Goal: Find specific page/section: Find specific page/section

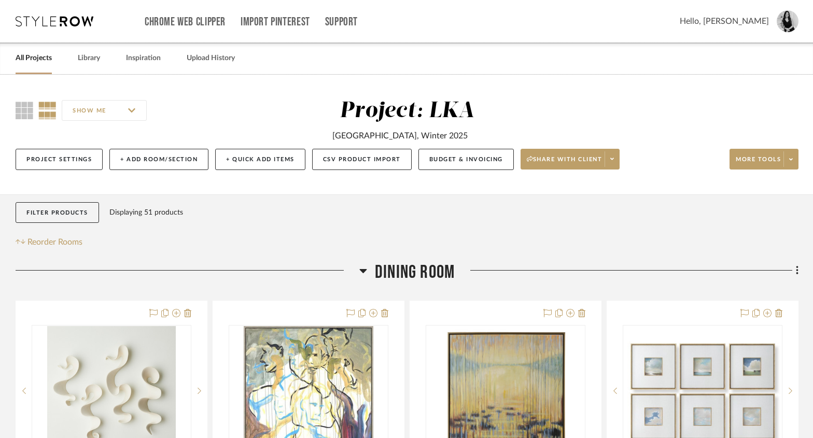
click at [34, 64] on link "All Projects" at bounding box center [34, 58] width 36 height 14
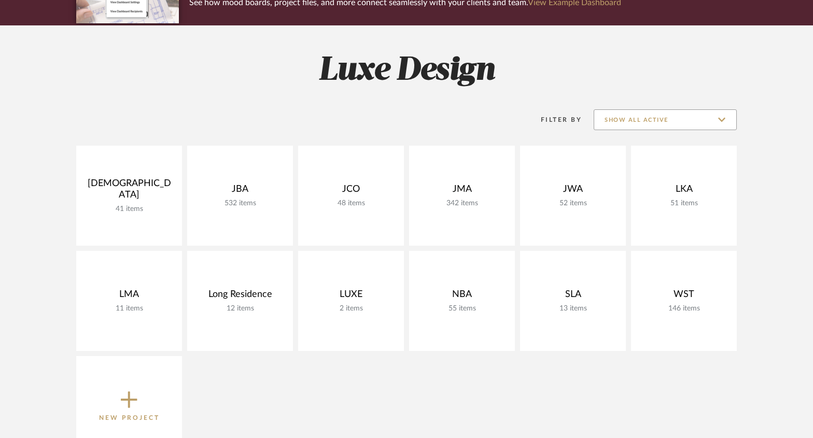
scroll to position [77, 0]
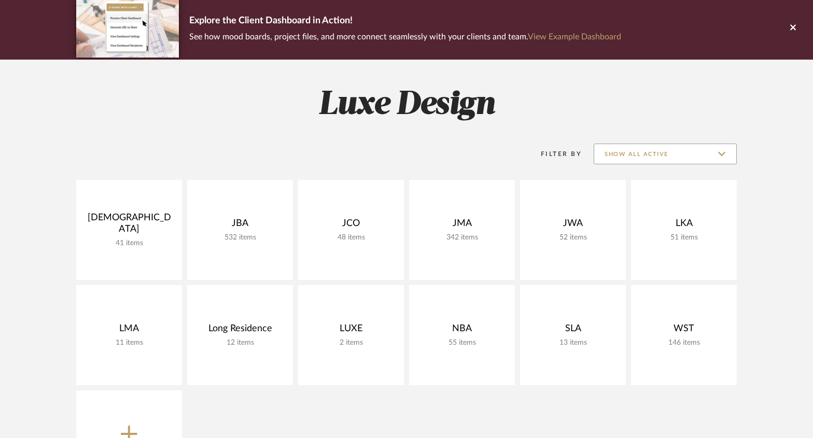
click at [658, 163] on input "Show All Active" at bounding box center [665, 154] width 143 height 21
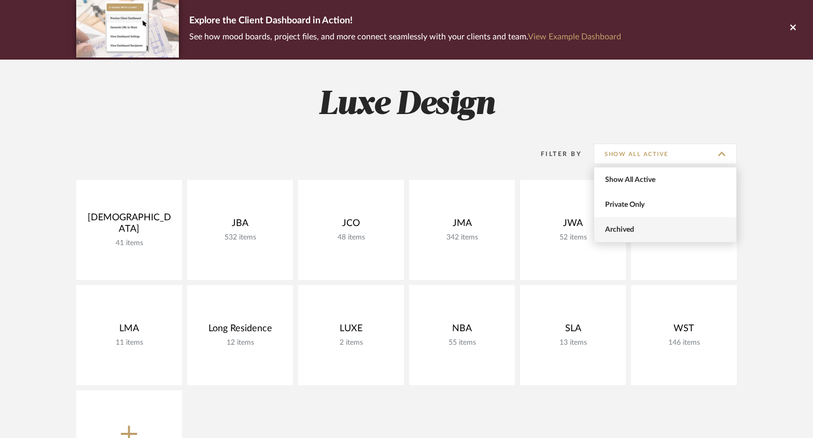
click at [632, 228] on span "Archived" at bounding box center [666, 230] width 123 height 9
type input "Archived"
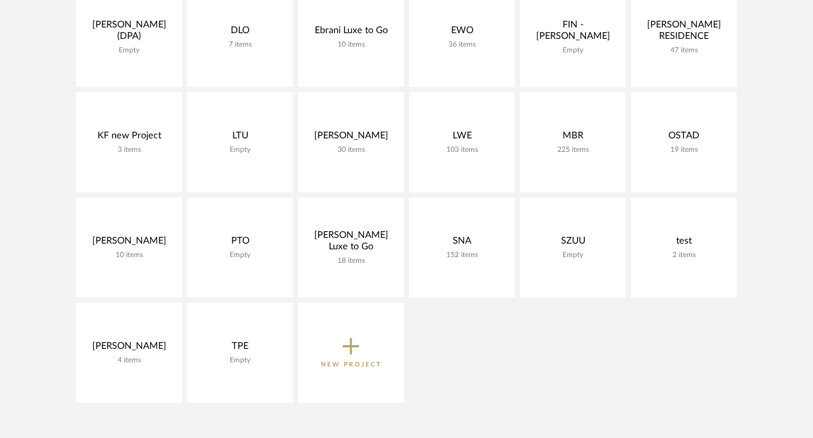
scroll to position [376, 0]
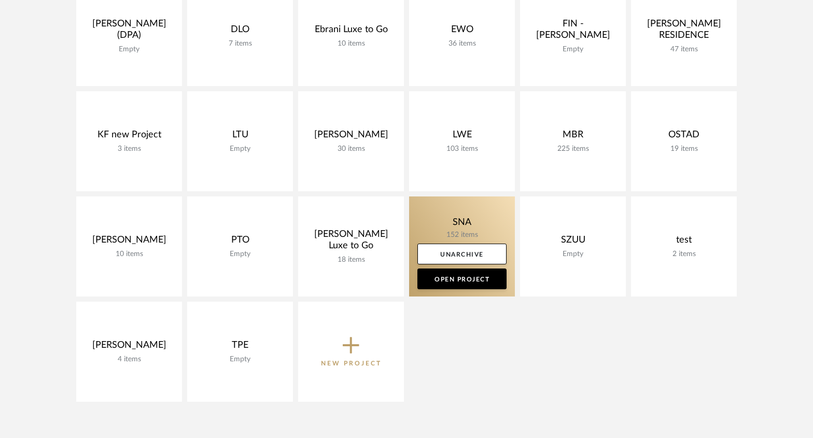
click at [480, 219] on link at bounding box center [462, 247] width 106 height 100
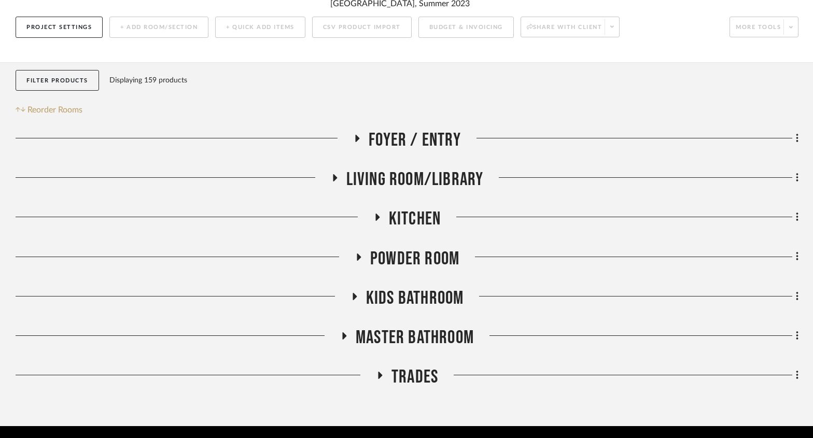
scroll to position [169, 0]
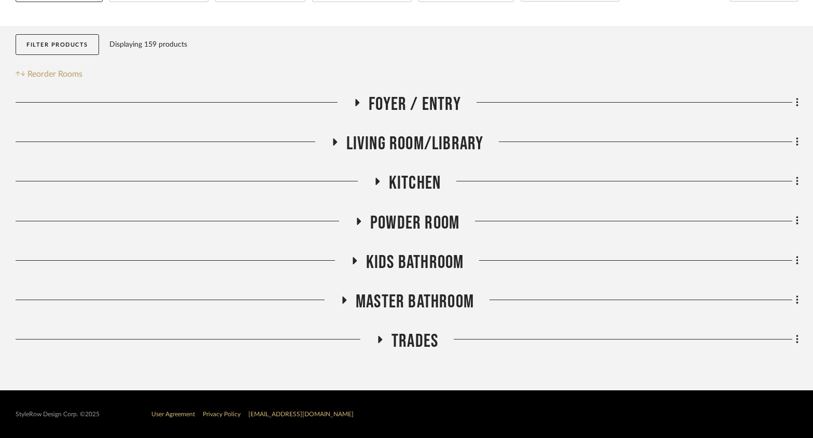
click at [341, 140] on h3 "Living Room/Library" at bounding box center [407, 144] width 153 height 22
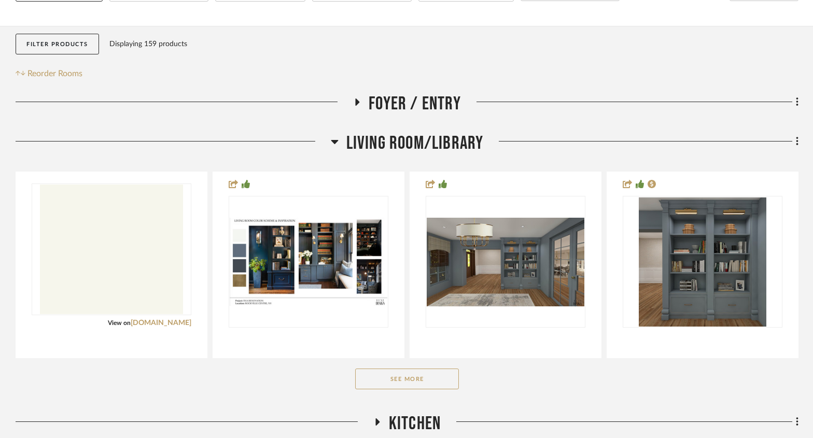
click at [387, 383] on button "See More" at bounding box center [407, 379] width 104 height 21
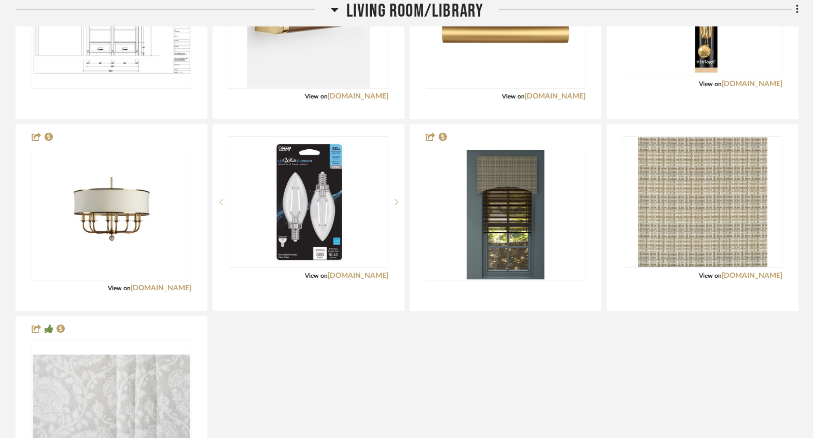
scroll to position [645, 0]
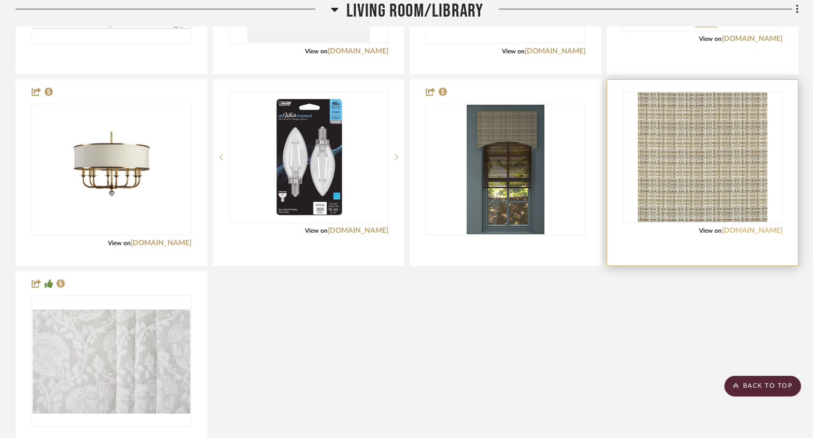
click at [754, 234] on link "[DOMAIN_NAME]" at bounding box center [752, 230] width 61 height 7
